Goal: Check status: Check status

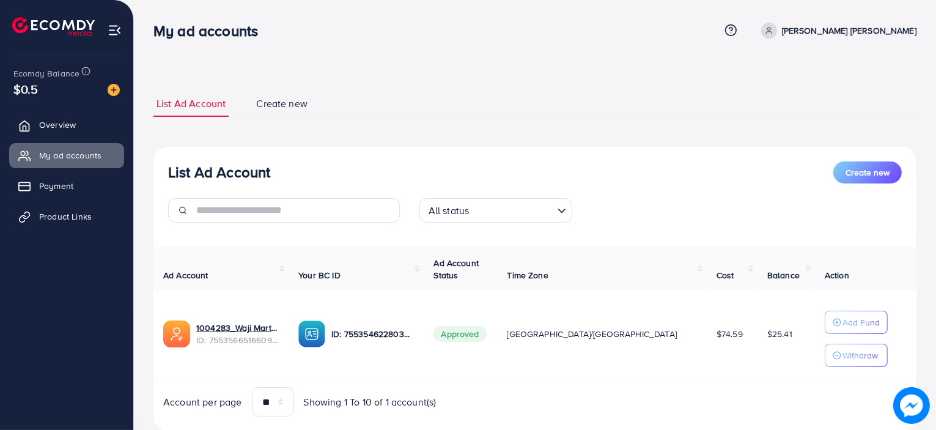
click at [25, 216] on icon at bounding box center [23, 219] width 6 height 7
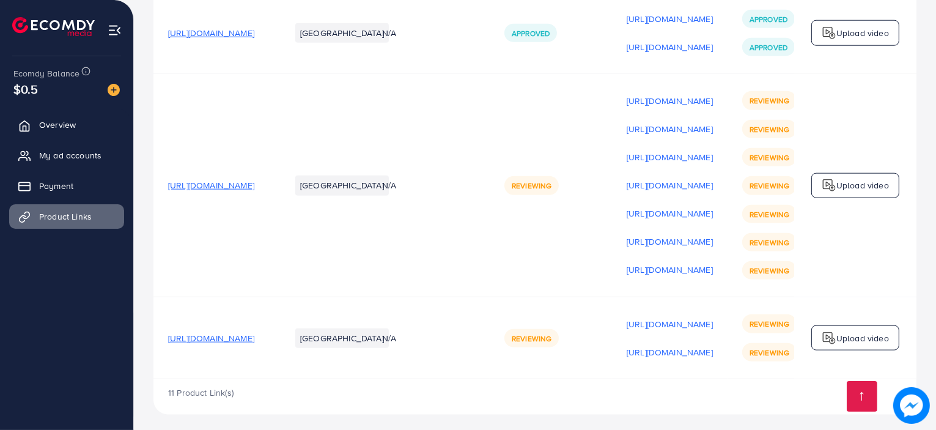
scroll to position [1526, 0]
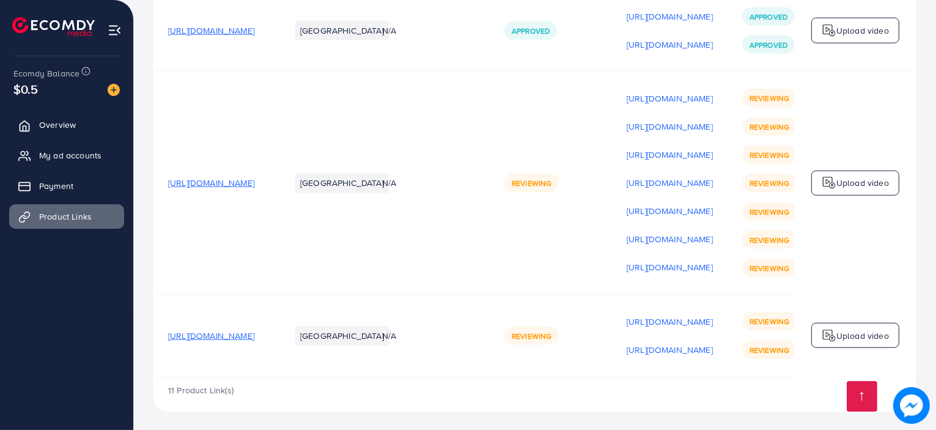
scroll to position [1526, 0]
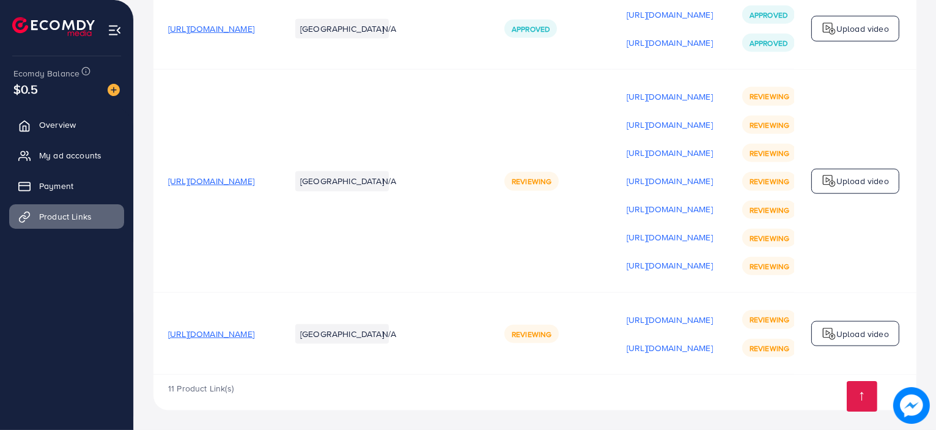
click at [552, 176] on span "Reviewing" at bounding box center [532, 181] width 40 height 10
